Goal: Use online tool/utility: Utilize a website feature to perform a specific function

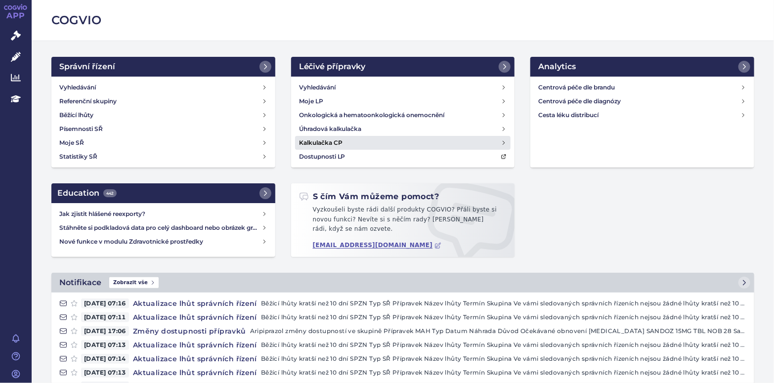
click at [330, 143] on h4 "Kalkulačka CP" at bounding box center [320, 143] width 43 height 10
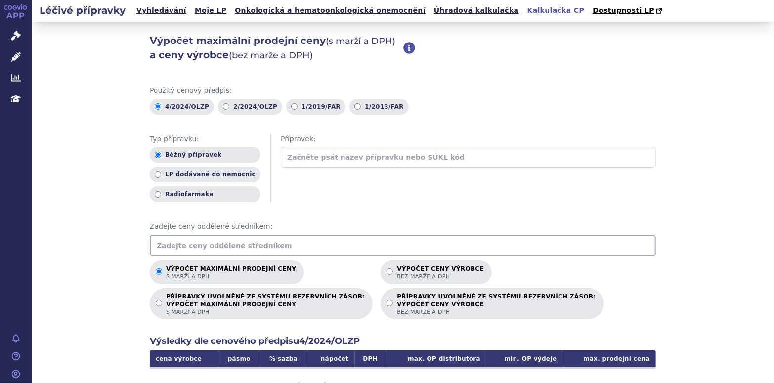
click at [310, 161] on input "text" at bounding box center [468, 157] width 375 height 21
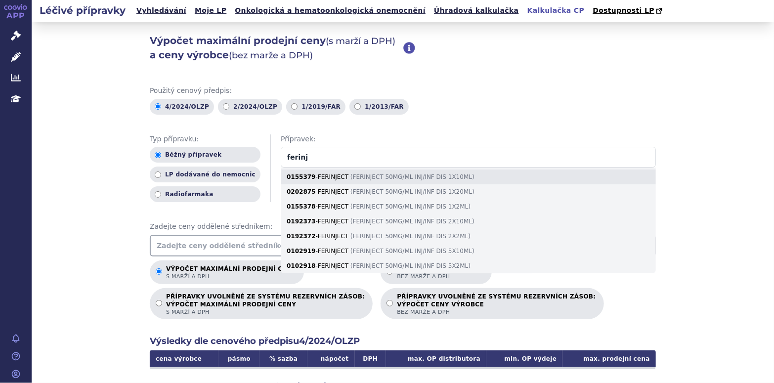
type input "ferinj"
click at [329, 176] on div "0155379 - FERINJECT ( FERINJECT 50MG/ML INJ/INF DIS 1X10ML )" at bounding box center [468, 176] width 375 height 15
click at [329, 167] on input "ferinj" at bounding box center [468, 157] width 375 height 21
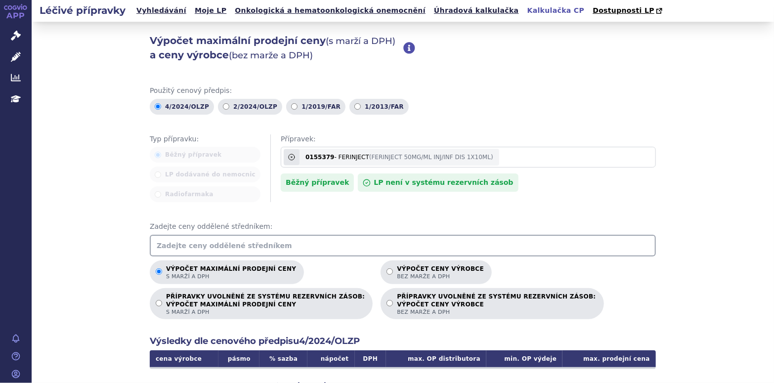
click at [311, 208] on div "Použitý cenový předpis: 4/2024/OLZP 2/2024/OLZP 1/2019/FAR 1/2013/FAR Typ přípr…" at bounding box center [403, 327] width 506 height 483
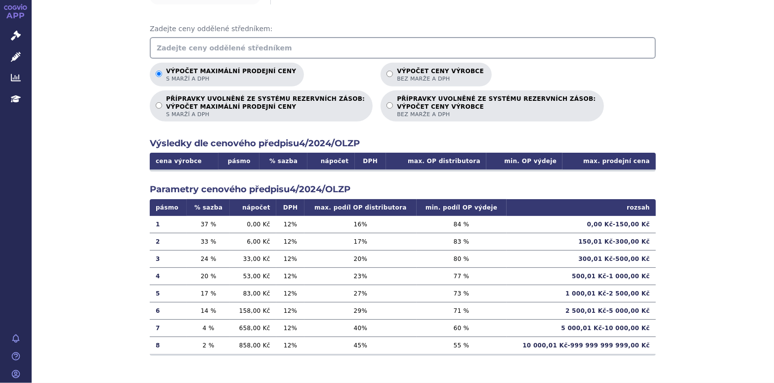
scroll to position [99, 0]
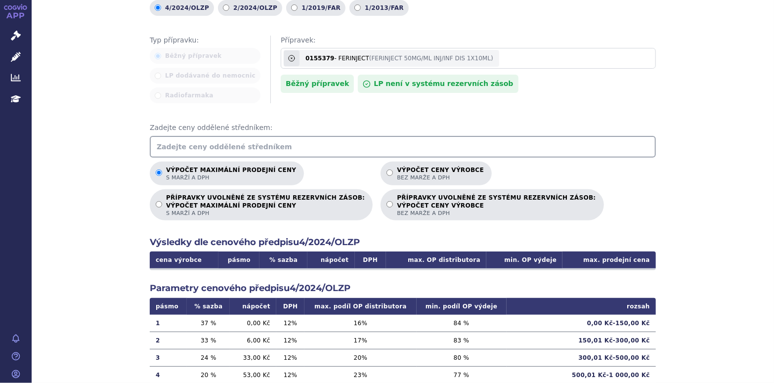
click at [199, 141] on input "text" at bounding box center [403, 147] width 506 height 22
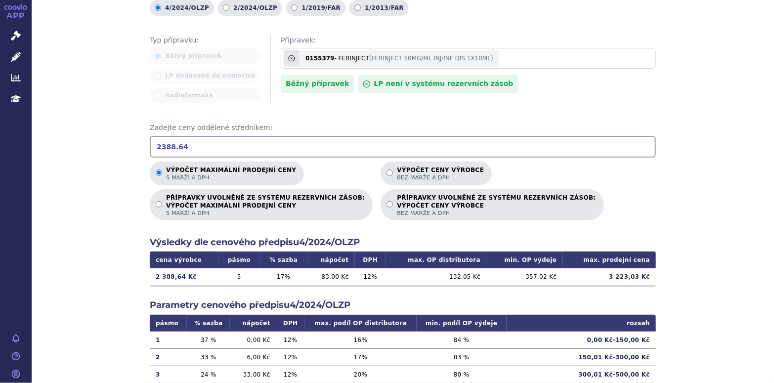
type input "2388.64"
click at [71, 206] on div "Výpočet maximální prodejní ceny (s marží a DPH) a ceny výrobce (bez marže a DPH…" at bounding box center [403, 211] width 742 height 577
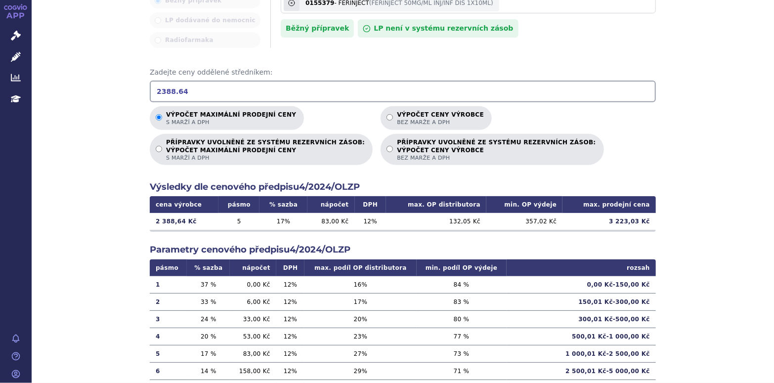
scroll to position [155, 0]
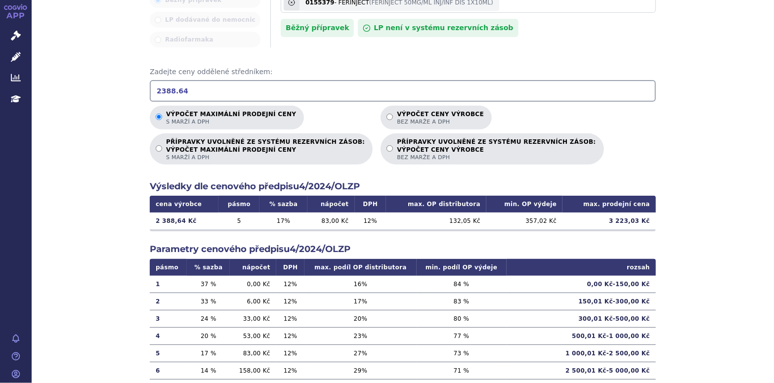
click at [97, 122] on div "Výpočet maximální prodejní ceny (s marží a DPH) a ceny výrobce (bez marže a DPH…" at bounding box center [403, 155] width 742 height 577
drag, startPoint x: 186, startPoint y: 86, endPoint x: 148, endPoint y: 90, distance: 38.2
click at [150, 90] on input "2388.64" at bounding box center [403, 91] width 506 height 22
type input "900"
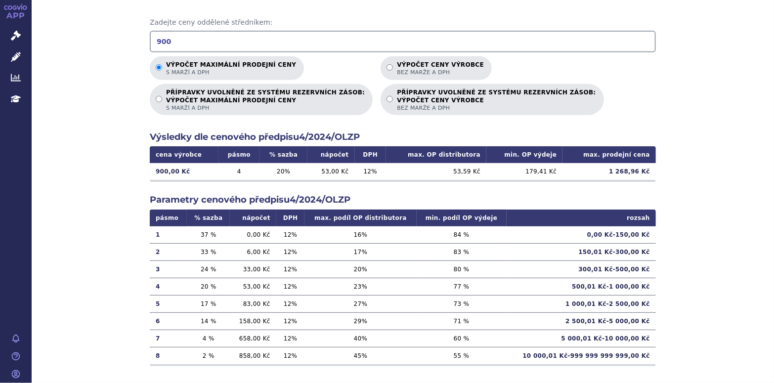
scroll to position [214, 0]
